Goal: Task Accomplishment & Management: Complete application form

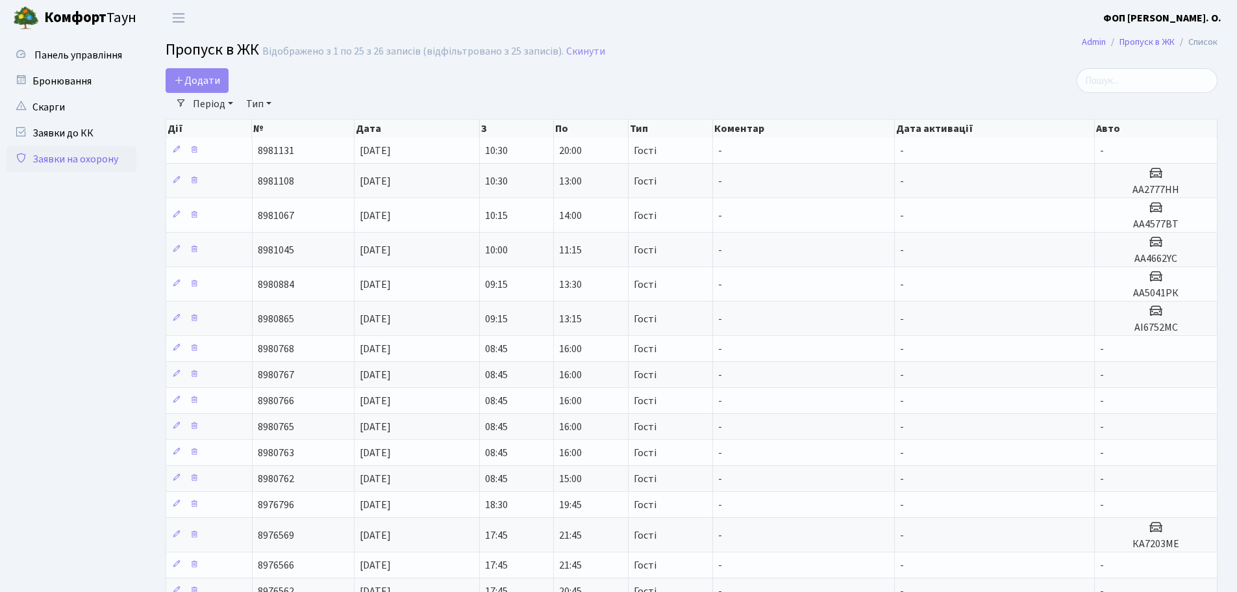
select select "25"
click at [197, 83] on span "Додати" at bounding box center [197, 80] width 46 height 14
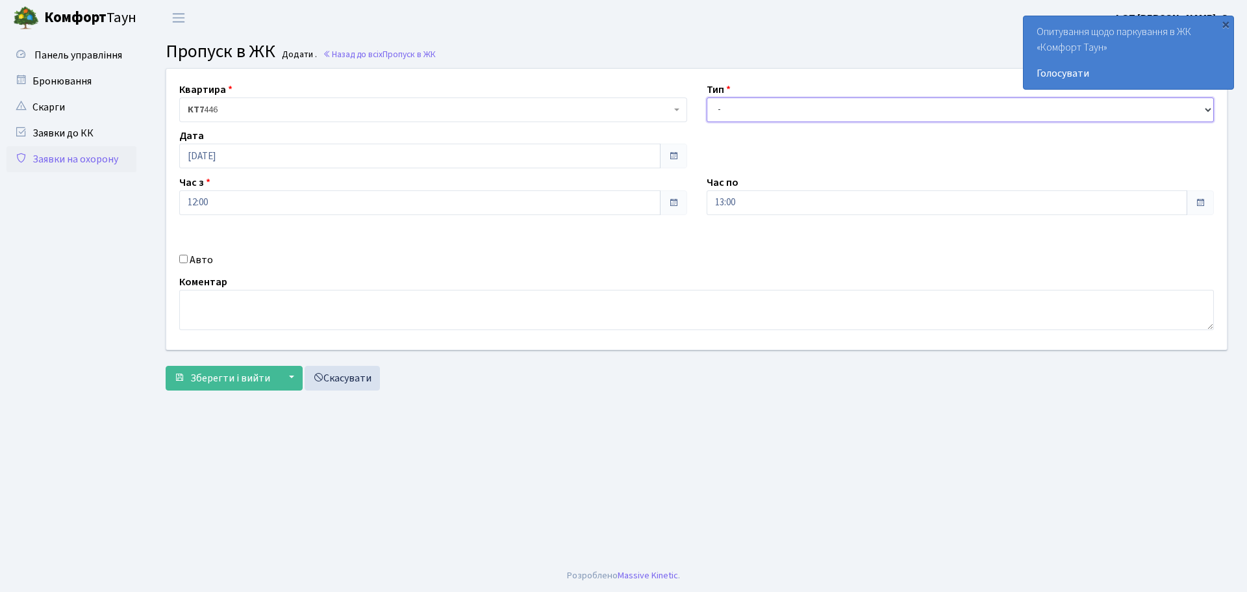
click at [783, 114] on select "- Доставка Таксі Гості Сервіс" at bounding box center [961, 109] width 508 height 25
select select "3"
click at [707, 97] on select "- Доставка Таксі Гості Сервіс" at bounding box center [961, 109] width 508 height 25
click at [225, 371] on span "Зберегти і вийти" at bounding box center [230, 378] width 80 height 14
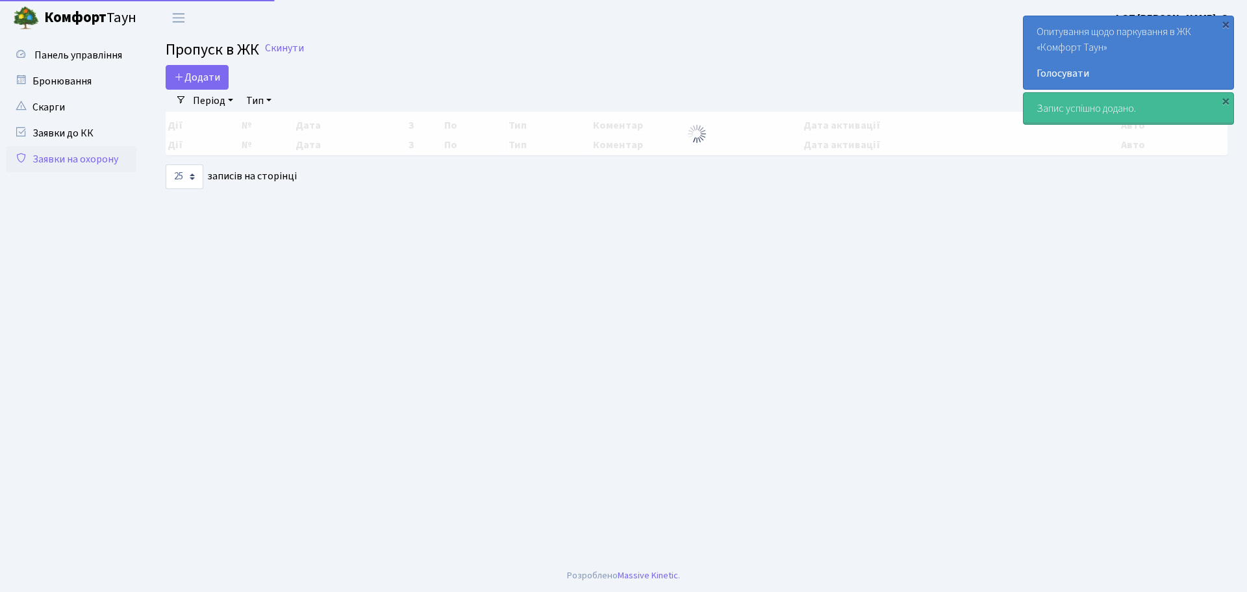
select select "25"
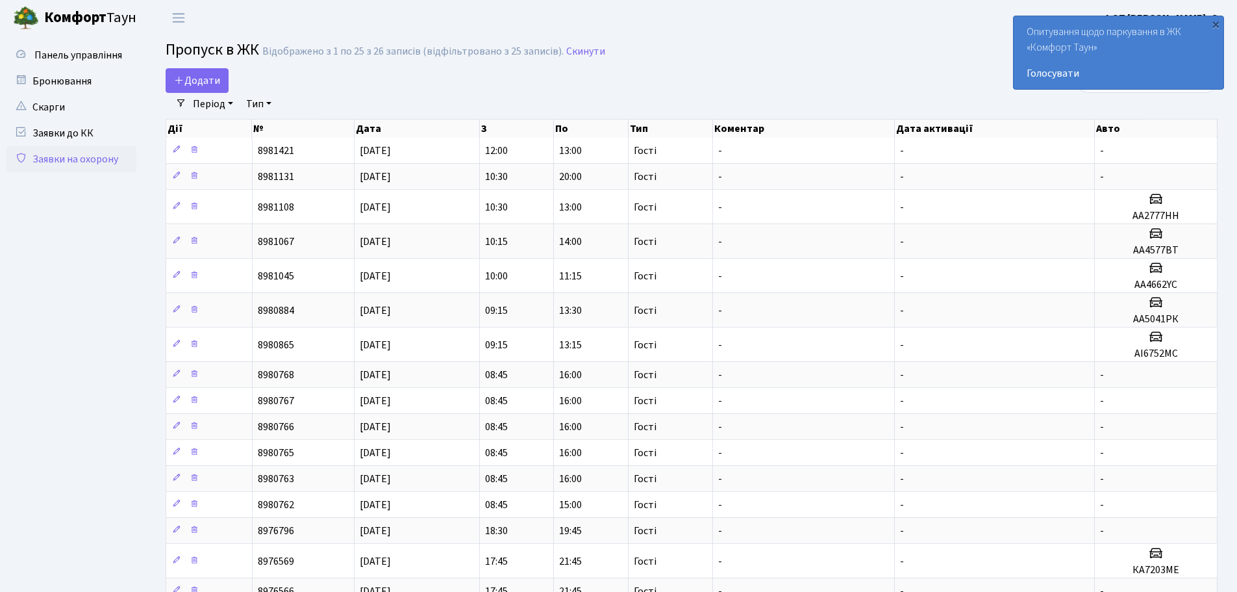
click at [108, 212] on ul "Панель управління" at bounding box center [71, 481] width 130 height 878
click at [222, 87] on link "Додати" at bounding box center [197, 80] width 63 height 25
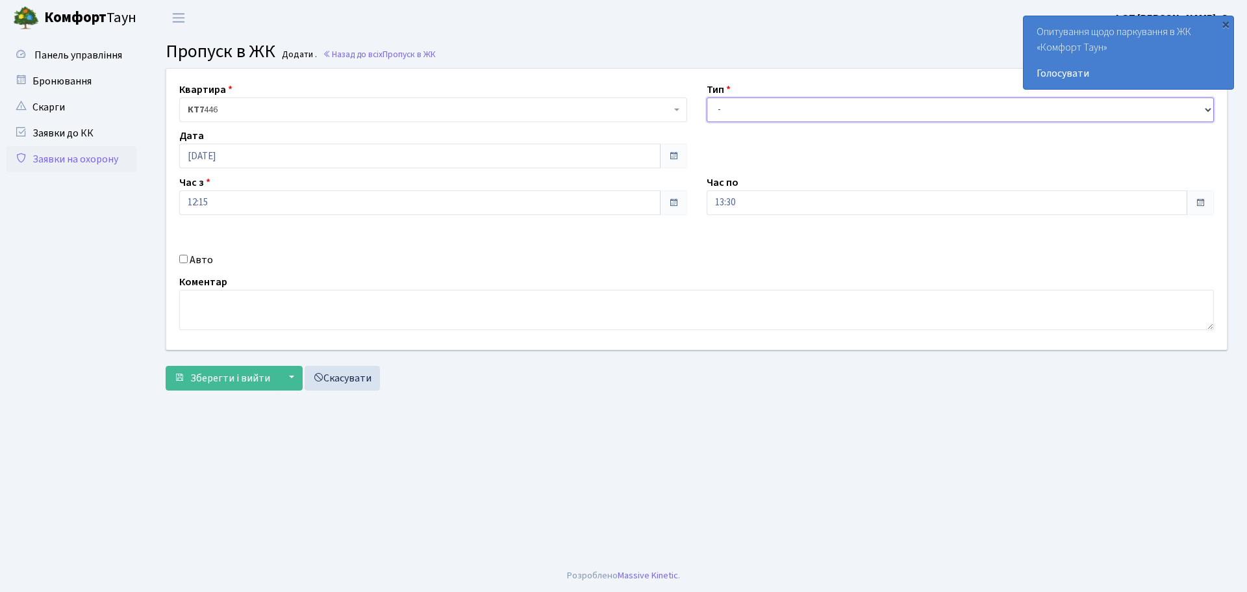
click at [750, 107] on select "- Доставка Таксі Гості Сервіс" at bounding box center [961, 109] width 508 height 25
select select "3"
click at [707, 97] on select "- Доставка Таксі Гості Сервіс" at bounding box center [961, 109] width 508 height 25
click at [183, 258] on input "Авто" at bounding box center [183, 259] width 8 height 8
checkbox input "true"
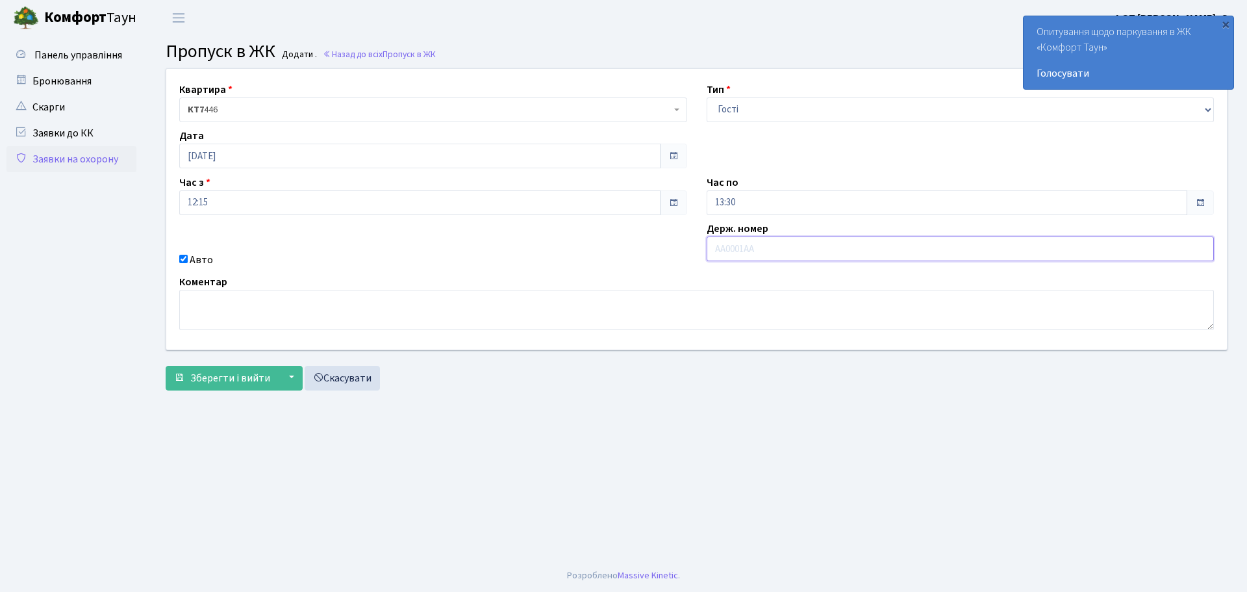
paste input "DI8025AI"
type input "DI8025AI"
click at [185, 377] on button "Зберегти і вийти" at bounding box center [222, 378] width 113 height 25
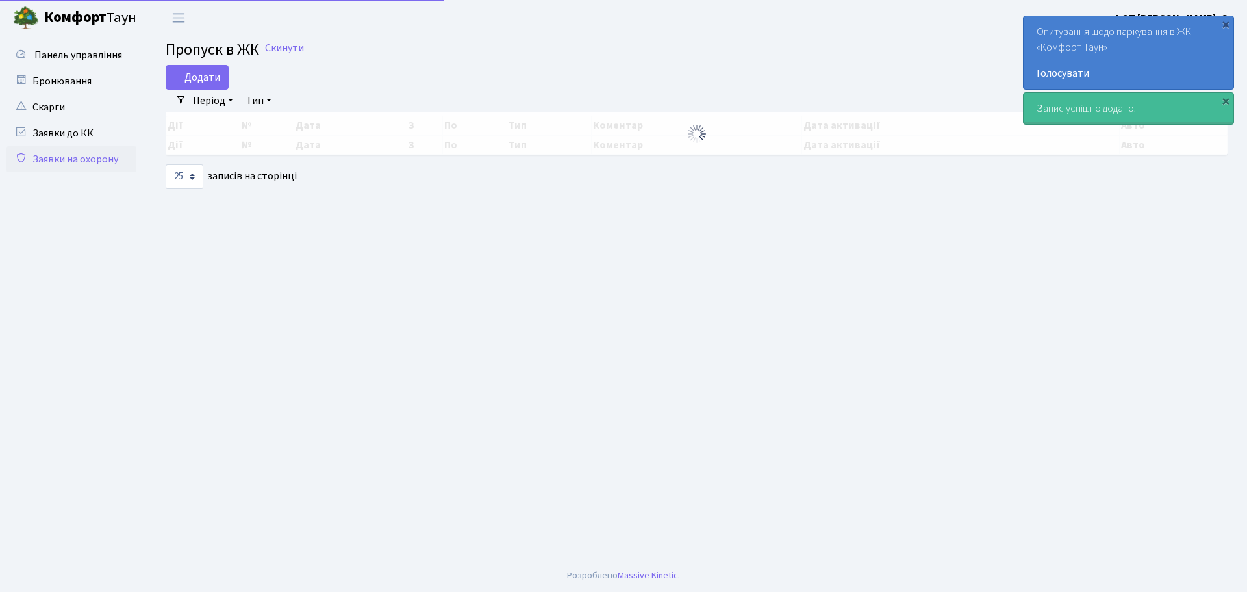
select select "25"
